Goal: Check status

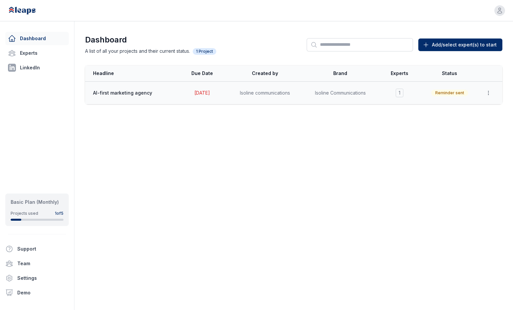
click at [487, 91] on icon "button" at bounding box center [488, 93] width 7 height 7
click at [147, 93] on span "AI-first marketing agency" at bounding box center [132, 93] width 79 height 7
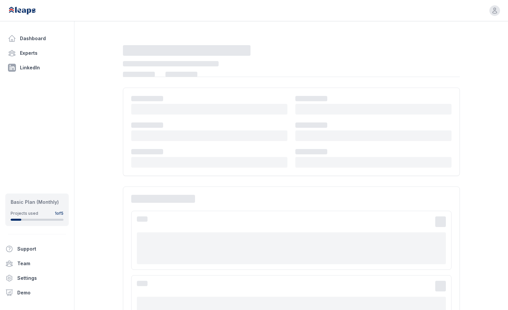
click at [486, 92] on div at bounding box center [290, 290] width 433 height 510
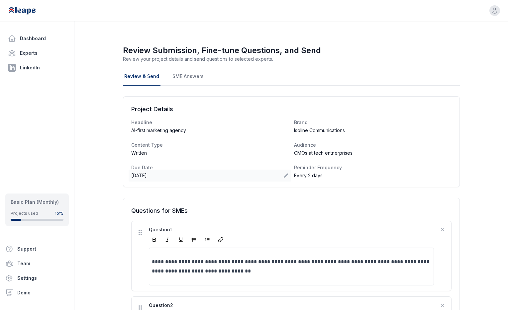
click at [134, 172] on span "[DATE]" at bounding box center [139, 175] width 16 height 7
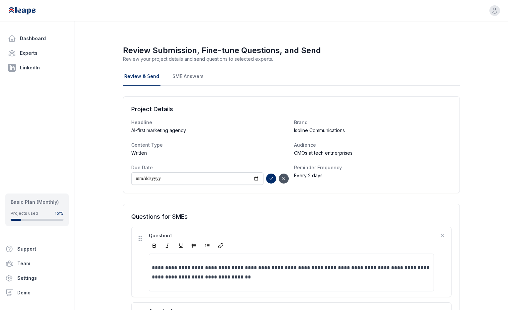
type input "**********"
click at [273, 180] on icon "submit" at bounding box center [270, 178] width 5 height 5
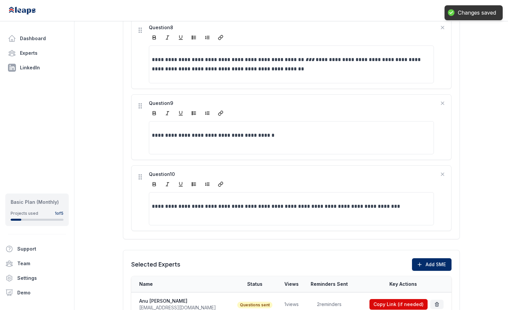
scroll to position [770, 0]
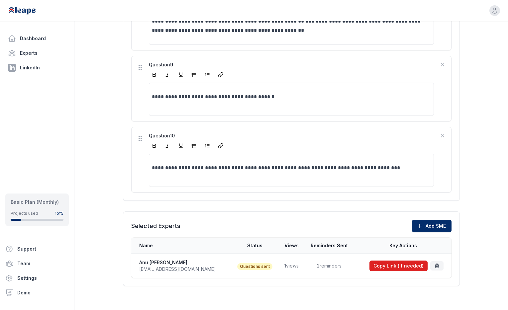
click at [383, 269] on button "Copy Link (if needed)" at bounding box center [398, 266] width 58 height 11
